Goal: Use online tool/utility: Utilize a website feature to perform a specific function

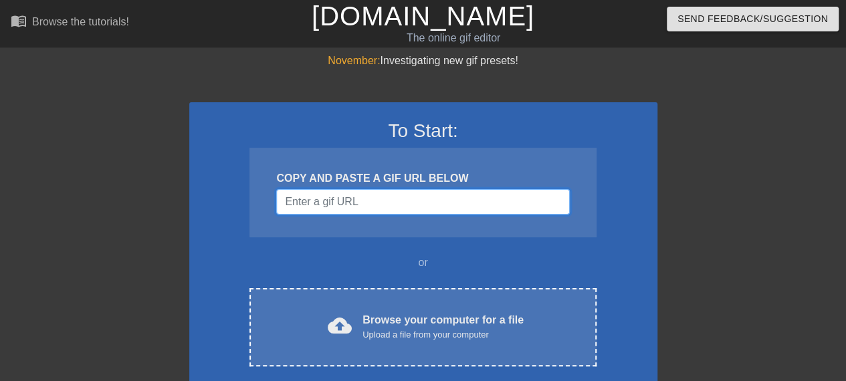
click at [445, 207] on input "Username" at bounding box center [422, 201] width 293 height 25
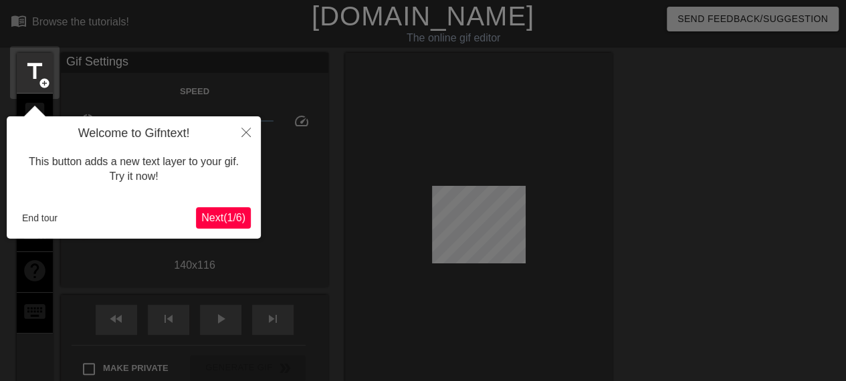
scroll to position [33, 0]
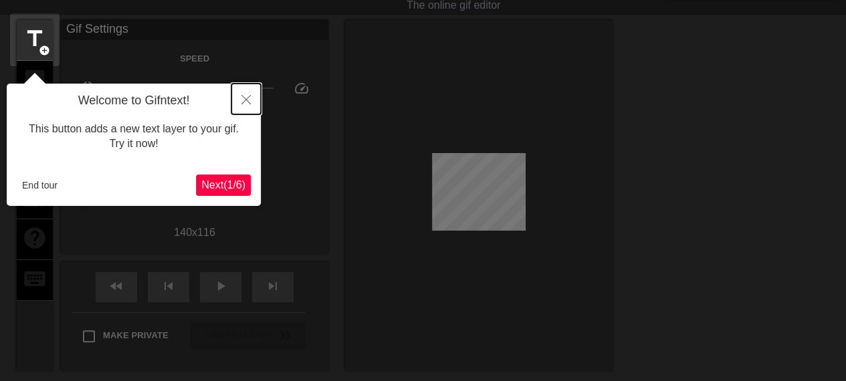
click at [238, 104] on button "Close" at bounding box center [245, 99] width 29 height 31
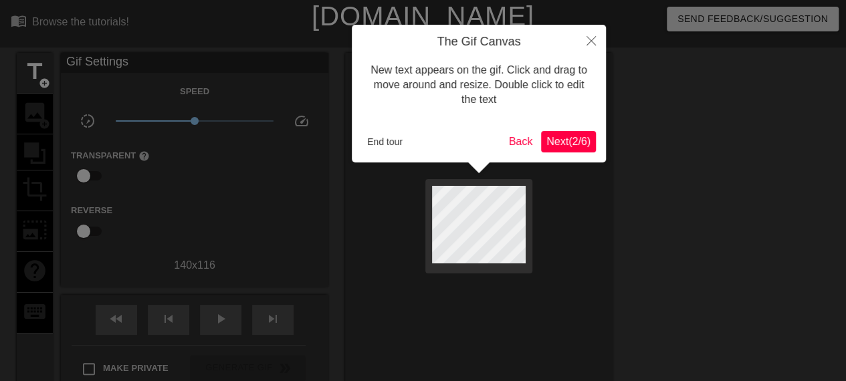
click at [568, 142] on span "Next ( 2 / 6 )" at bounding box center [568, 141] width 44 height 11
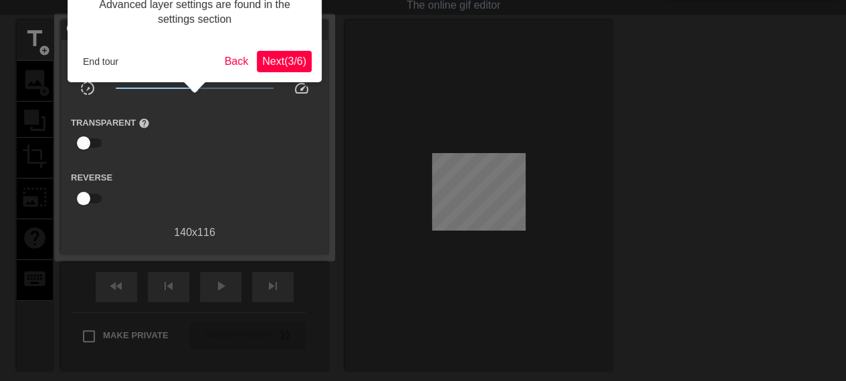
click at [281, 61] on span "Next ( 3 / 6 )" at bounding box center [284, 61] width 44 height 11
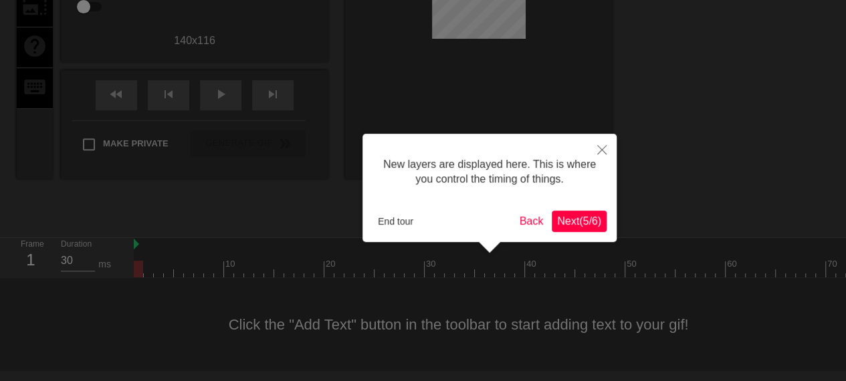
scroll to position [11, 0]
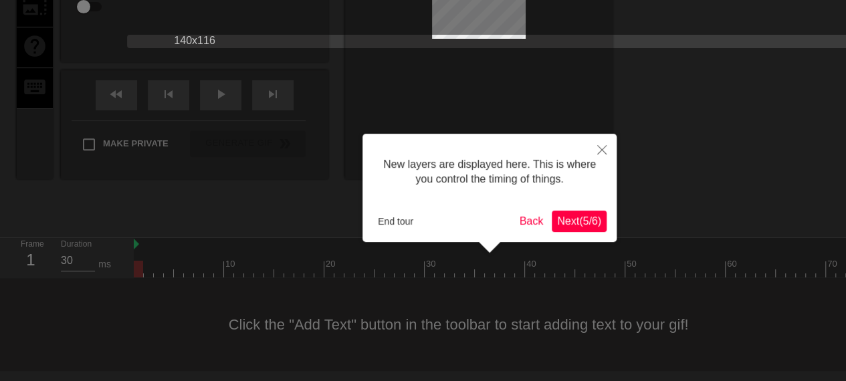
click at [579, 224] on span "Next ( 5 / 6 )" at bounding box center [579, 220] width 44 height 11
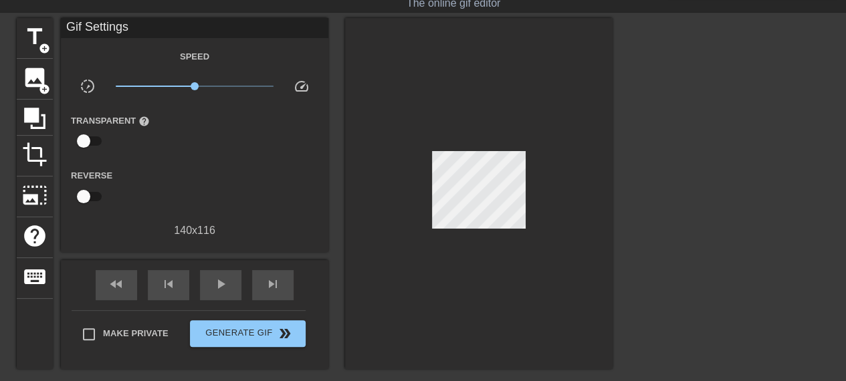
scroll to position [24, 0]
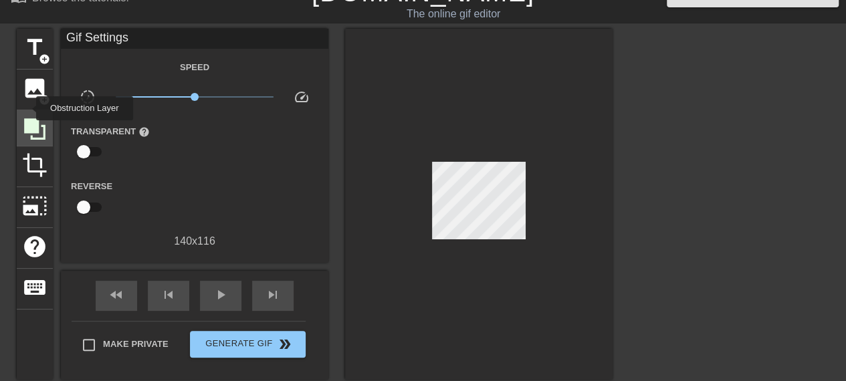
click at [27, 110] on div at bounding box center [35, 128] width 36 height 36
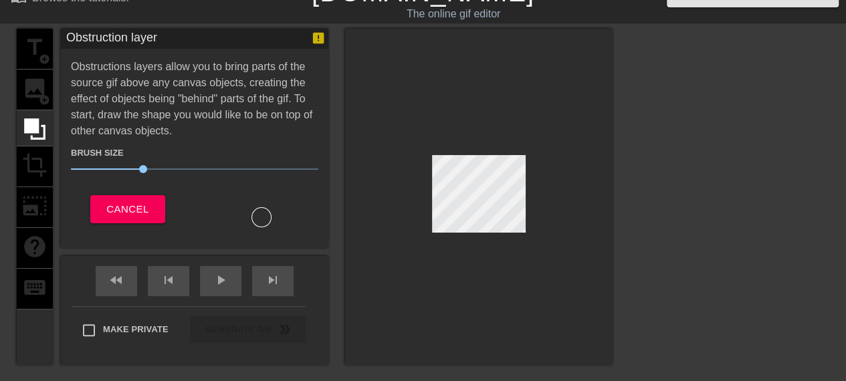
click at [32, 86] on div "title add_circle image add_circle crop photo_size_select_large help keyboard" at bounding box center [35, 197] width 36 height 336
click at [117, 214] on span "Cancel" at bounding box center [127, 209] width 42 height 17
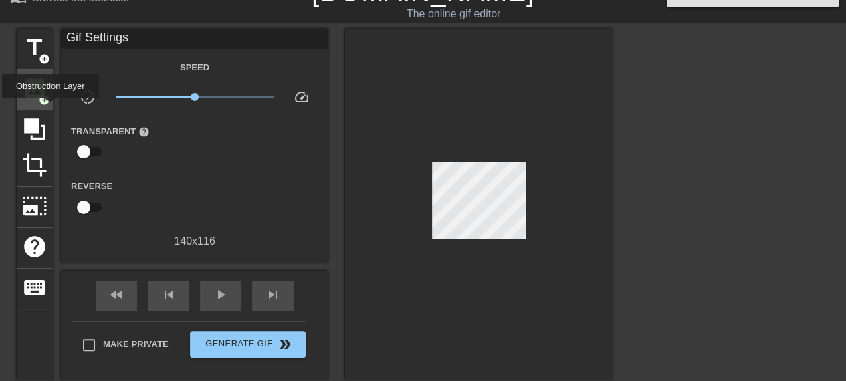
click at [41, 88] on span "image" at bounding box center [34, 88] width 25 height 25
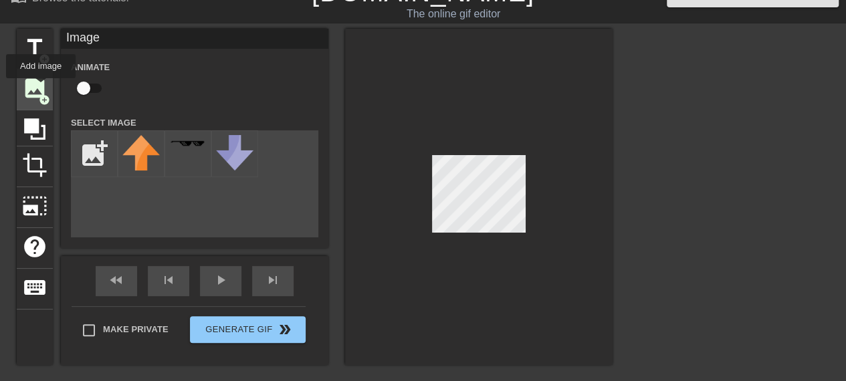
scroll to position [0, 0]
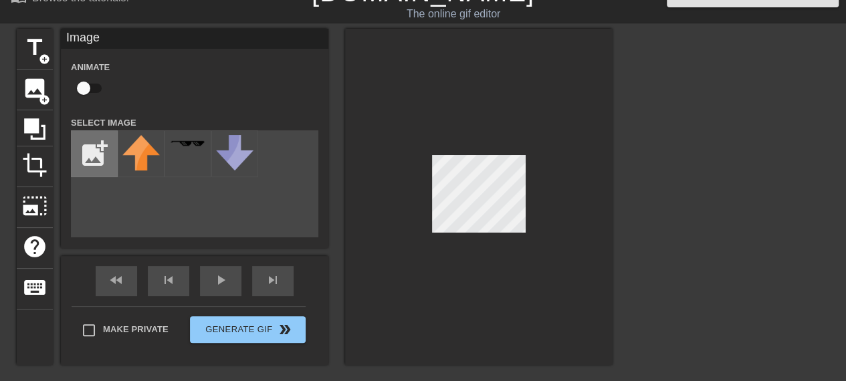
click at [83, 150] on input "file" at bounding box center [94, 153] width 45 height 45
type input "C:\fakepath\image-removebg-preview (1).png"
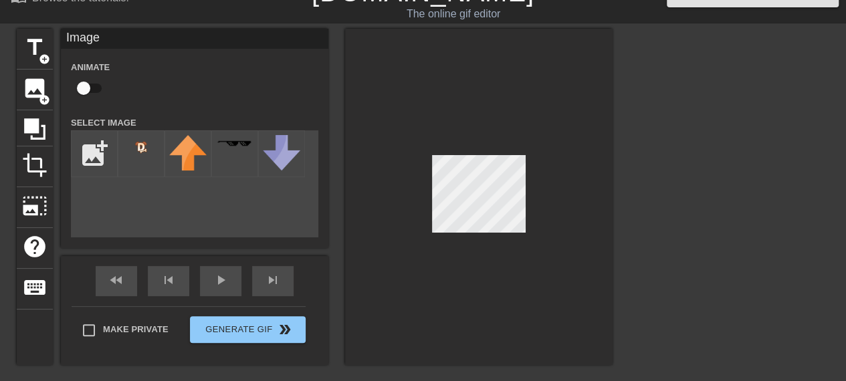
click at [634, 185] on div "title add_circle image add_circle crop photo_size_select_large help keyboard Im…" at bounding box center [423, 229] width 846 height 401
click at [676, 159] on div "title add_circle image add_circle crop photo_size_select_large help keyboard Im…" at bounding box center [423, 229] width 846 height 401
click at [139, 169] on div at bounding box center [141, 153] width 47 height 47
click at [443, 186] on div "title add_circle image add_circle crop photo_size_select_large help keyboard Im…" at bounding box center [315, 197] width 596 height 336
drag, startPoint x: 142, startPoint y: 165, endPoint x: 218, endPoint y: 174, distance: 76.7
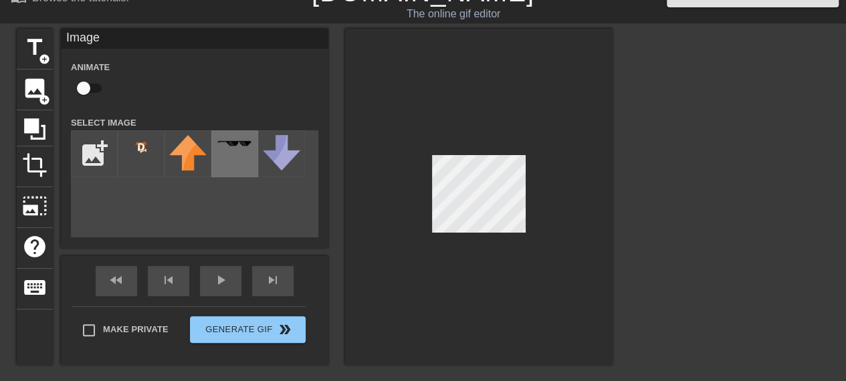
click at [233, 181] on div "add_photo_alternate" at bounding box center [194, 183] width 247 height 107
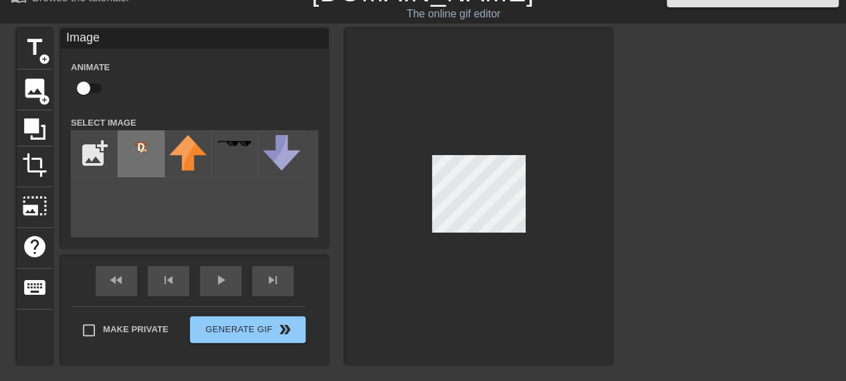
click at [146, 156] on img at bounding box center [140, 147] width 37 height 25
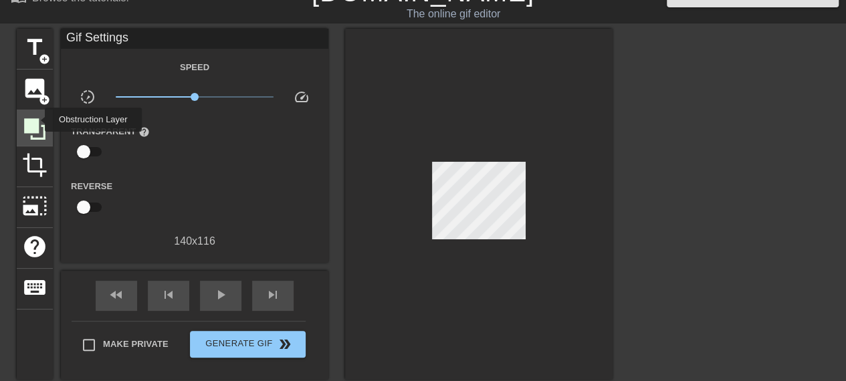
click at [37, 122] on icon at bounding box center [34, 128] width 21 height 21
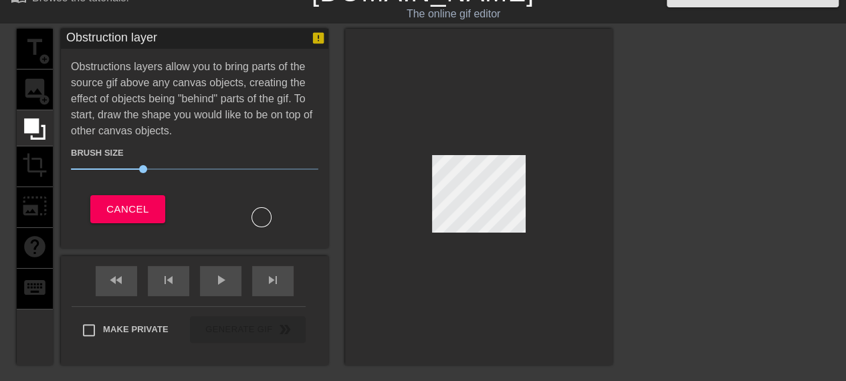
click at [28, 96] on div "title add_circle image add_circle crop photo_size_select_large help keyboard" at bounding box center [35, 197] width 36 height 336
click at [115, 201] on span "Cancel" at bounding box center [127, 209] width 42 height 17
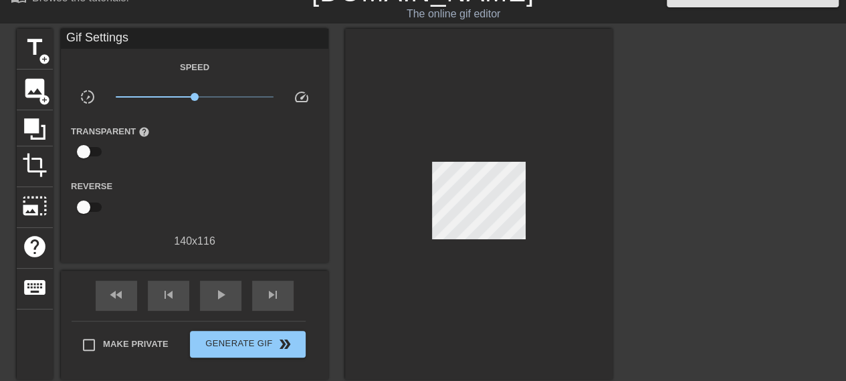
click at [55, 94] on div "title add_circle image add_circle crop photo_size_select_large help keyboard Gi…" at bounding box center [315, 204] width 596 height 351
click at [39, 94] on span "add_circle" at bounding box center [44, 99] width 11 height 11
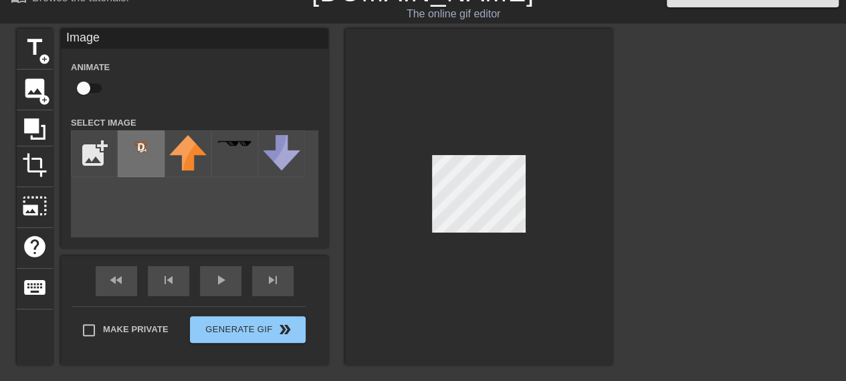
click at [124, 150] on img at bounding box center [140, 147] width 37 height 25
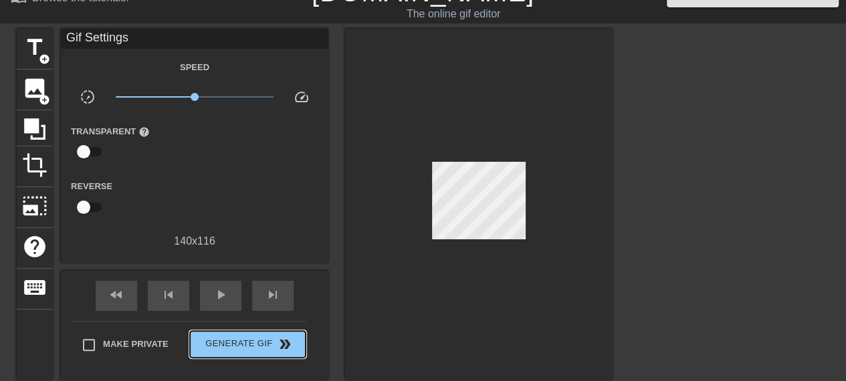
click at [298, 326] on div "Make Private Generate Gif double_arrow" at bounding box center [189, 347] width 234 height 53
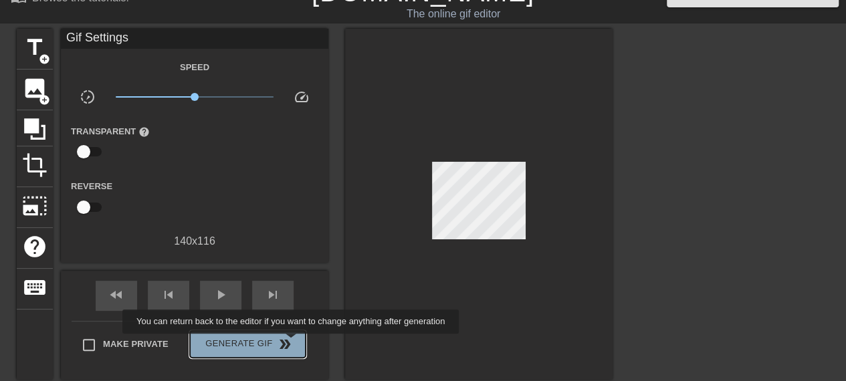
click at [292, 343] on span "double_arrow" at bounding box center [285, 344] width 16 height 16
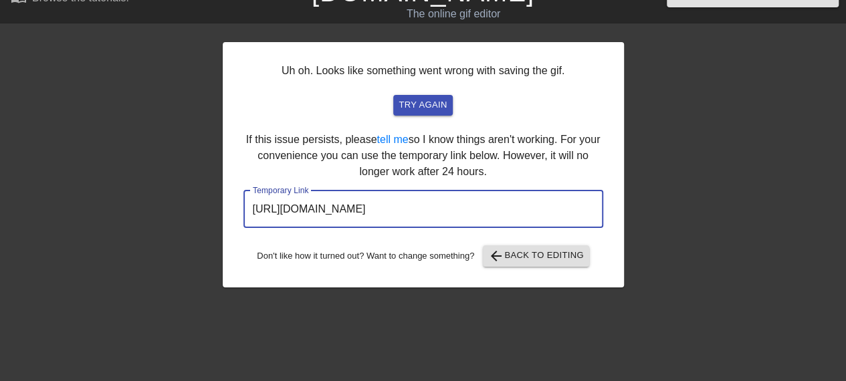
click at [488, 205] on input "[URL][DOMAIN_NAME]" at bounding box center [423, 209] width 360 height 37
